Goal: Task Accomplishment & Management: Use online tool/utility

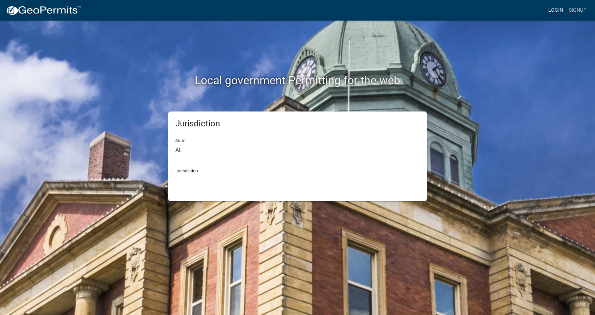
click at [555, 11] on link "Login" at bounding box center [556, 10] width 21 height 13
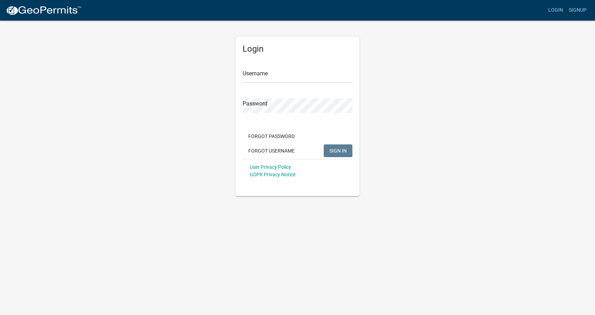
click at [584, 132] on app-login-view "more_horiz Login Signup Login Username Password Forgot Password Forgot Username…" at bounding box center [297, 98] width 595 height 196
click at [272, 77] on input "Username" at bounding box center [298, 75] width 110 height 15
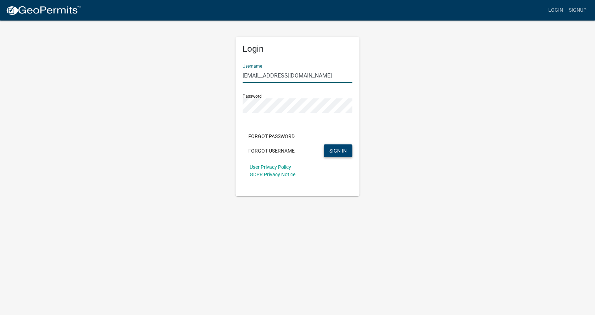
type input "[EMAIL_ADDRESS][DOMAIN_NAME]"
click at [338, 149] on span "SIGN IN" at bounding box center [338, 151] width 17 height 6
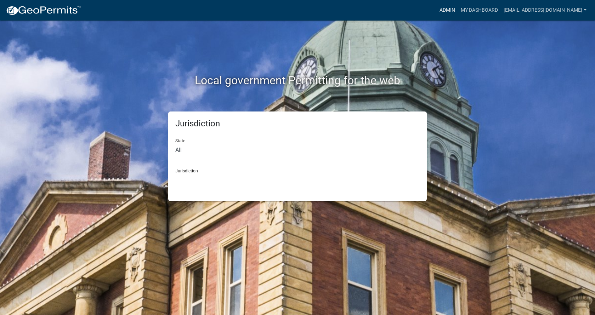
click at [437, 10] on link "Admin" at bounding box center [447, 10] width 21 height 13
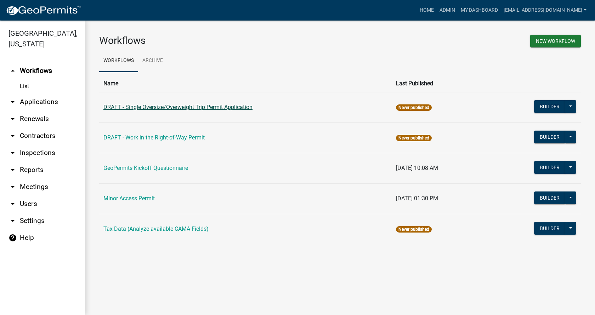
click at [157, 107] on link "DRAFT - Single Oversize/Overweight Trip Permit Application" at bounding box center [177, 107] width 149 height 7
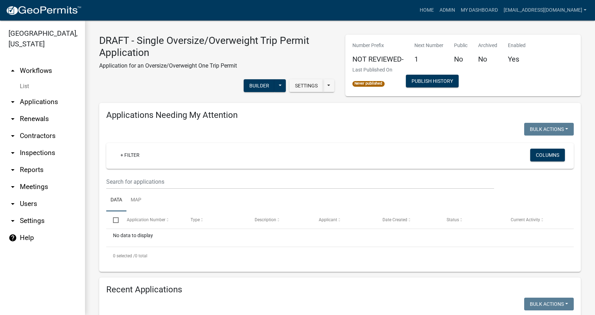
click at [34, 94] on link "arrow_drop_down Applications" at bounding box center [42, 102] width 85 height 17
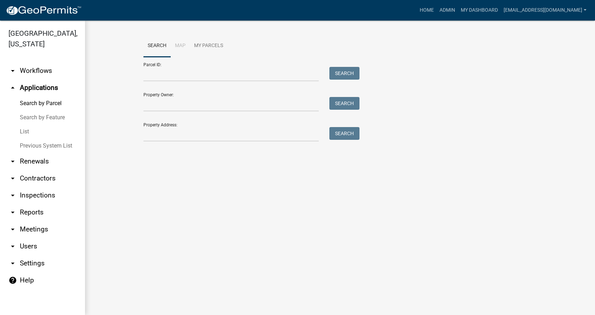
click at [38, 153] on link "arrow_drop_down Renewals" at bounding box center [42, 161] width 85 height 17
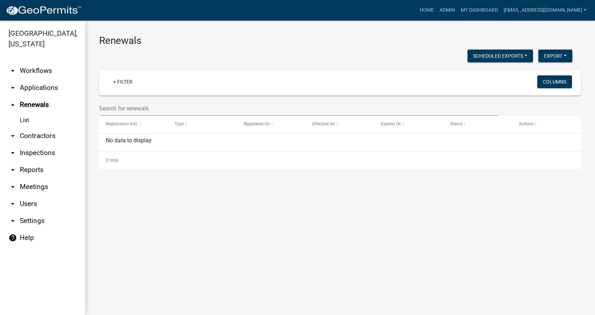
click at [34, 79] on link "arrow_drop_down Applications" at bounding box center [42, 87] width 85 height 17
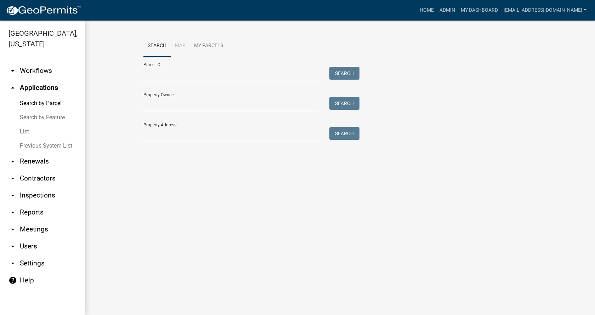
click at [33, 63] on link "arrow_drop_down Workflows" at bounding box center [42, 70] width 85 height 17
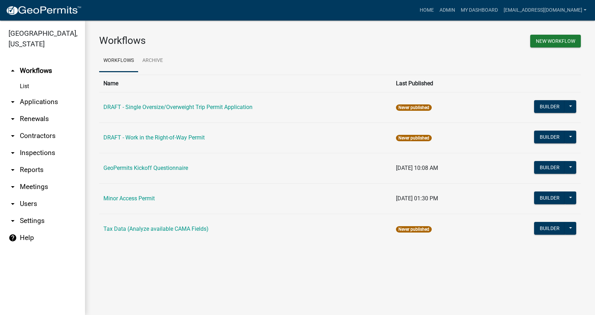
click at [27, 79] on link "List" at bounding box center [42, 86] width 85 height 14
click at [545, 110] on button "Builder" at bounding box center [549, 106] width 31 height 13
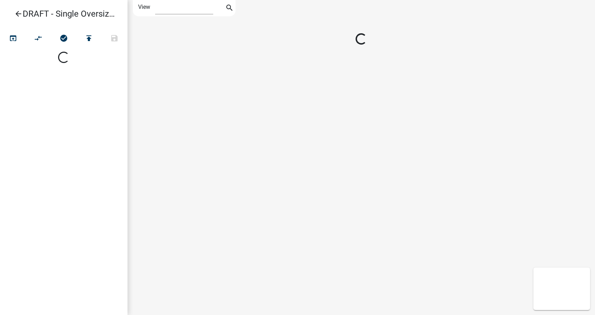
select select "1"
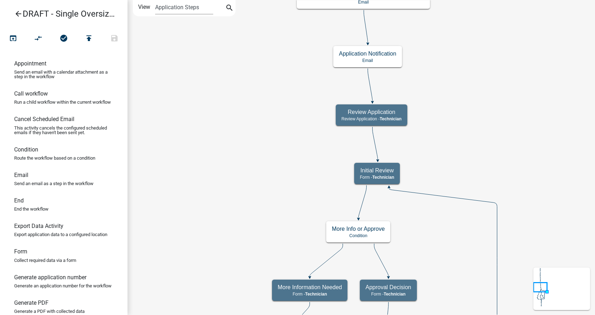
click at [518, 94] on div "Start Start - Applicant Information on Single Trip Permits Form - Applicant App…" at bounding box center [362, 157] width 468 height 315
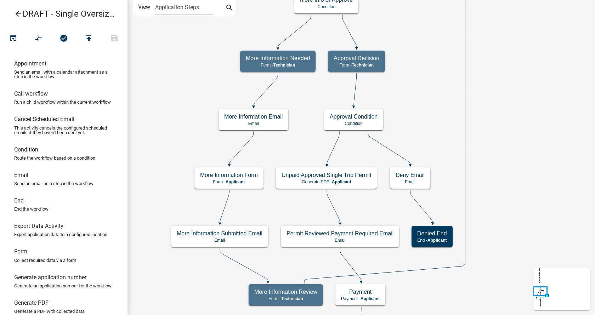
click at [514, 67] on div "Start Start - Applicant Information on Single Trip Permits Form - Applicant App…" at bounding box center [362, 157] width 468 height 315
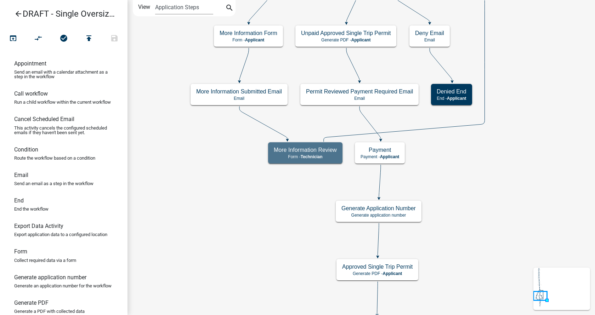
click at [524, 66] on div "Start Start - Applicant Information on Single Trip Permits Form - Applicant App…" at bounding box center [362, 157] width 468 height 315
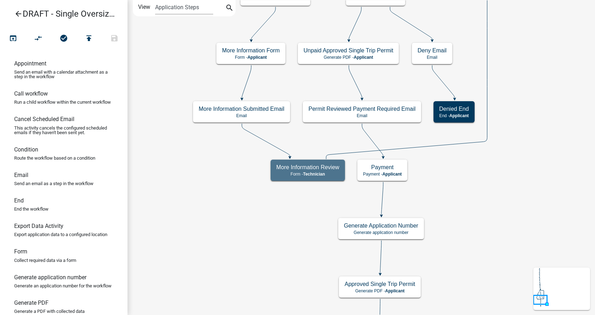
click at [526, 237] on div "Start Start - Applicant Information on Single Trip Permits Form - Applicant App…" at bounding box center [362, 157] width 468 height 315
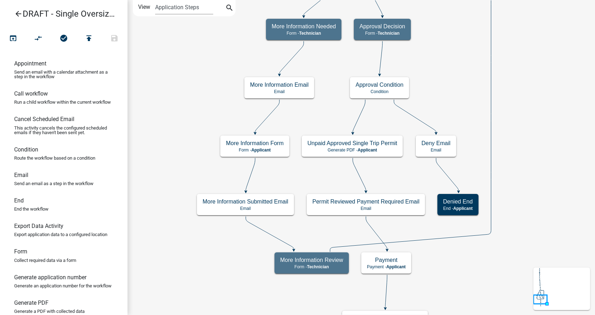
click at [516, 182] on div "Start Start - Applicant Information on Single Trip Permits Form - Applicant App…" at bounding box center [362, 157] width 468 height 315
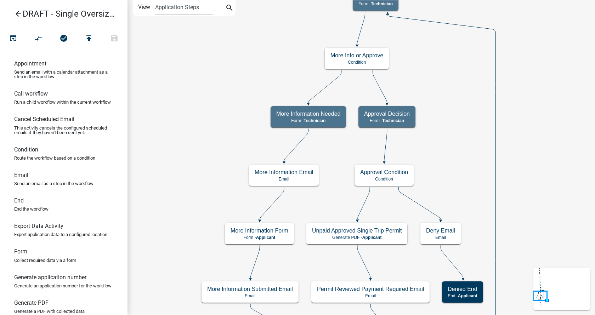
click at [514, 106] on div "Start Start - Applicant Information on Single Trip Permits Form - Applicant App…" at bounding box center [362, 157] width 468 height 315
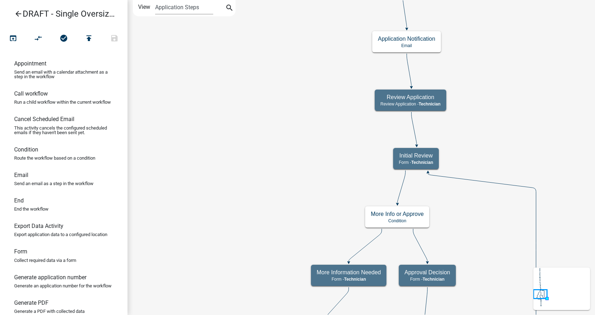
click at [552, 224] on div "Start Start - Applicant Information on Single Trip Permits Form - Applicant App…" at bounding box center [362, 157] width 468 height 315
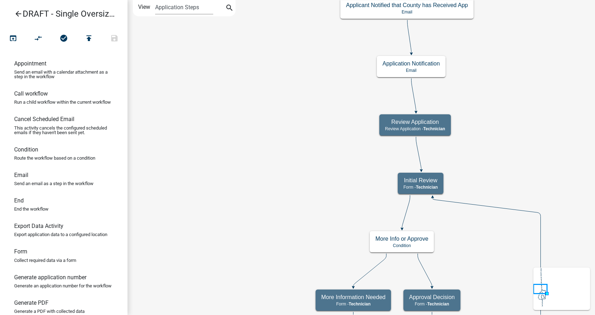
click at [474, 252] on div "Start Start - Applicant Information on Single Trip Permits Form - Applicant App…" at bounding box center [362, 157] width 468 height 315
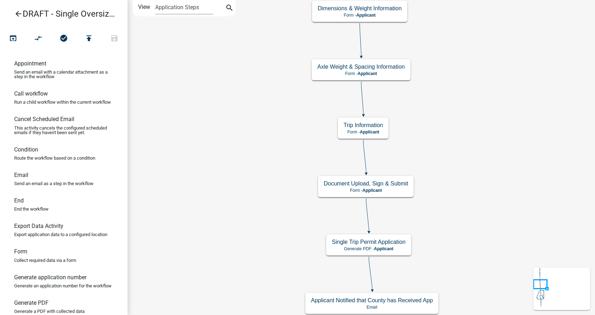
click at [502, 279] on div "Start Start - Applicant Information on Single Trip Permits Form - Applicant App…" at bounding box center [362, 157] width 468 height 315
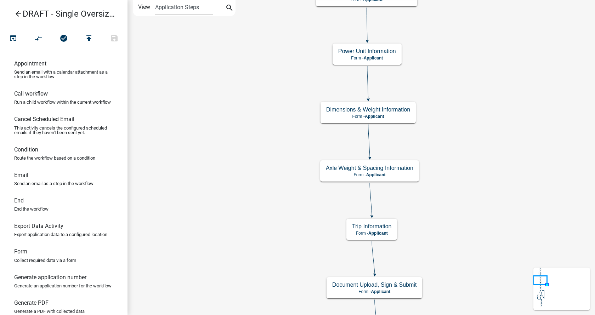
click at [505, 269] on div "Start Start - Applicant Information on Single Trip Permits Form - Applicant App…" at bounding box center [362, 157] width 468 height 315
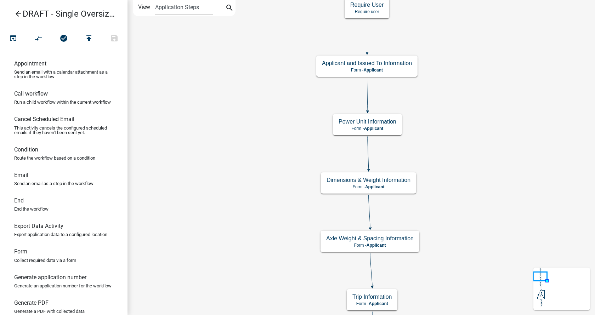
click at [495, 214] on div "Start Start - Applicant Information on Single Trip Permits Form - Applicant App…" at bounding box center [362, 157] width 468 height 315
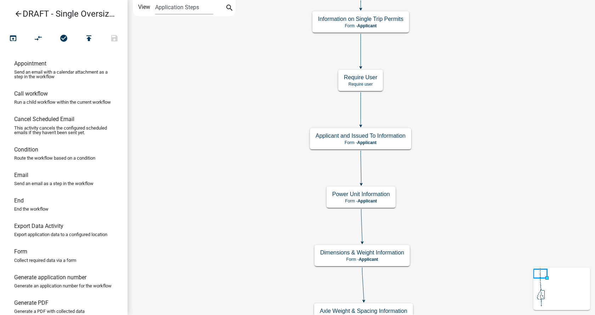
click at [503, 236] on div "Start Start - Applicant Information on Single Trip Permits Form - Applicant App…" at bounding box center [362, 157] width 468 height 315
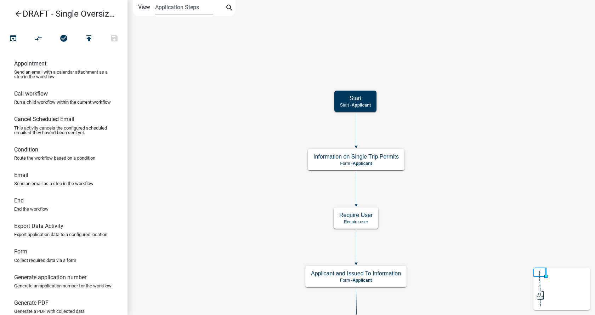
click at [19, 16] on icon "arrow_back" at bounding box center [18, 15] width 9 height 10
